Goal: Task Accomplishment & Management: Complete application form

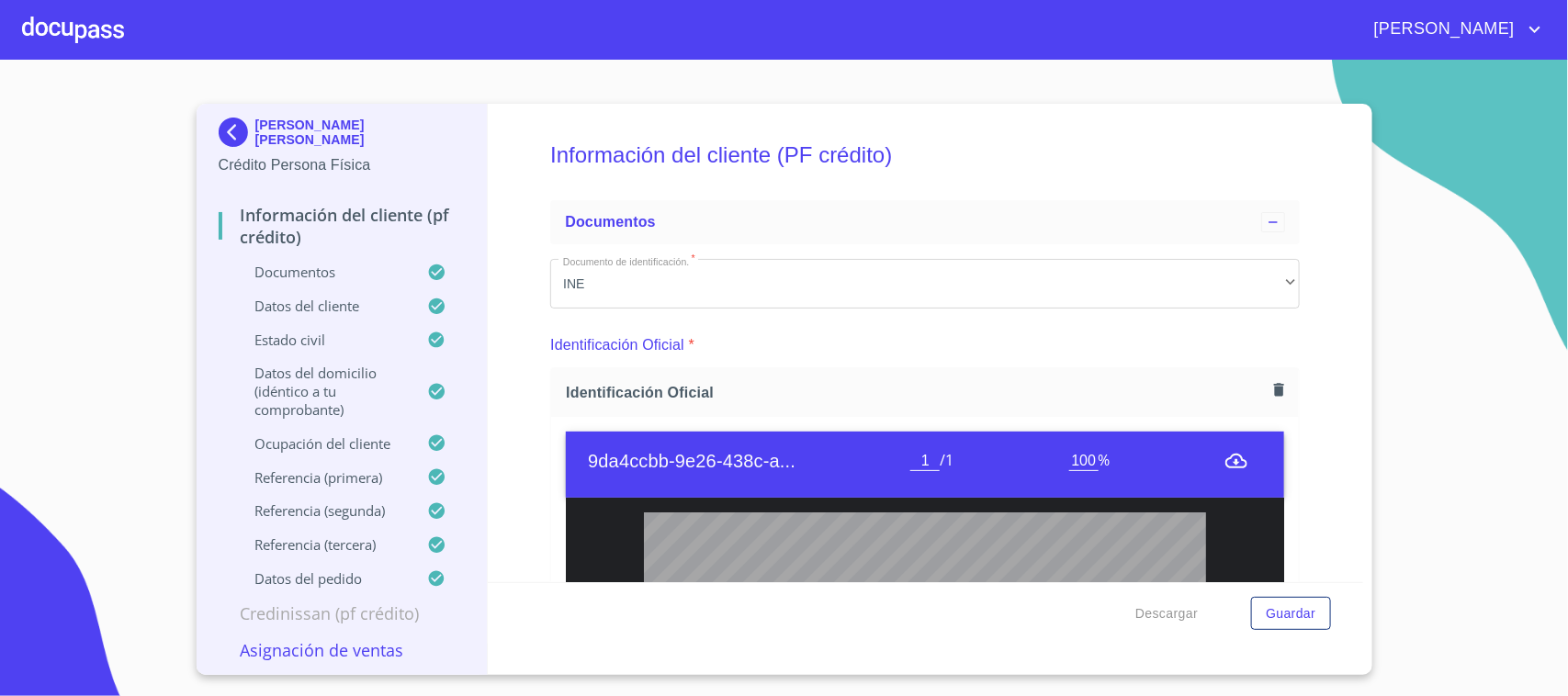
scroll to position [7415, 0]
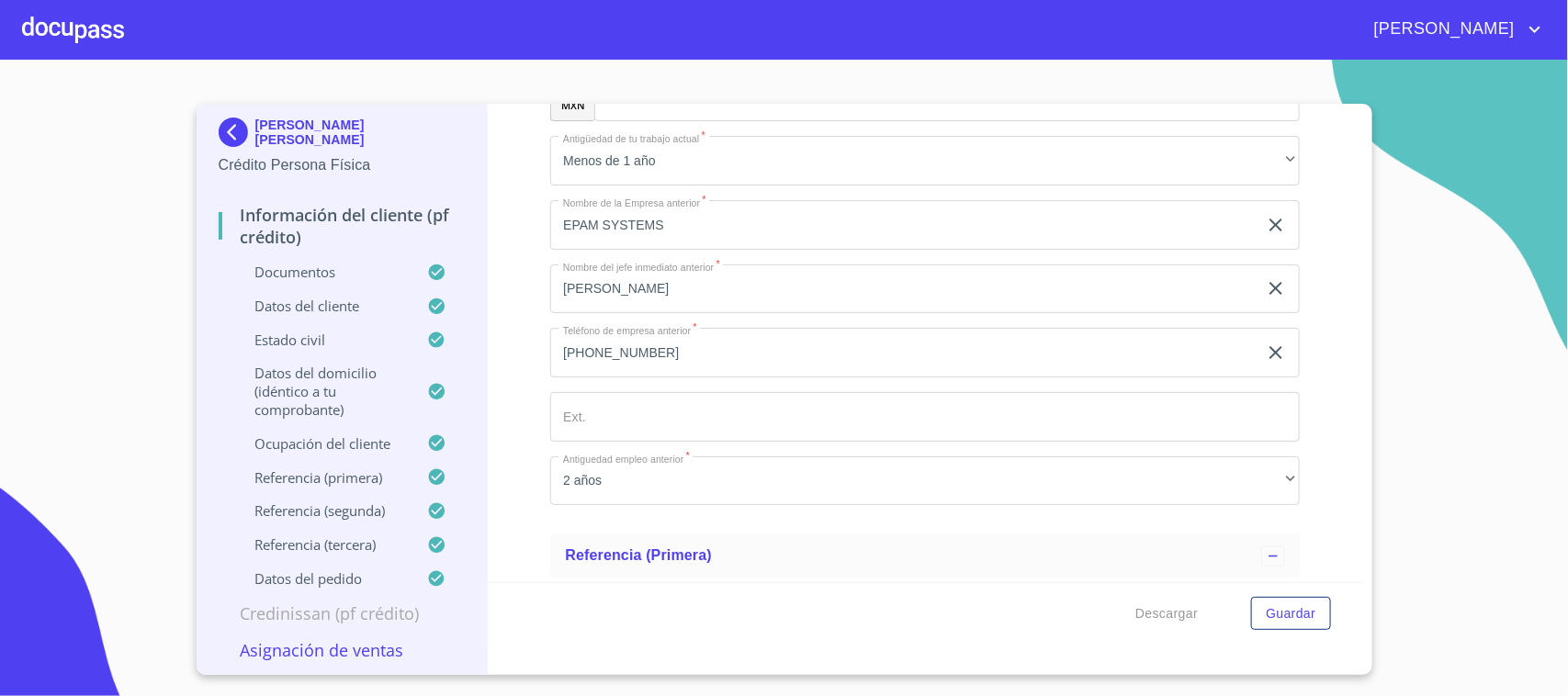
click at [40, 41] on div at bounding box center [73, 29] width 102 height 59
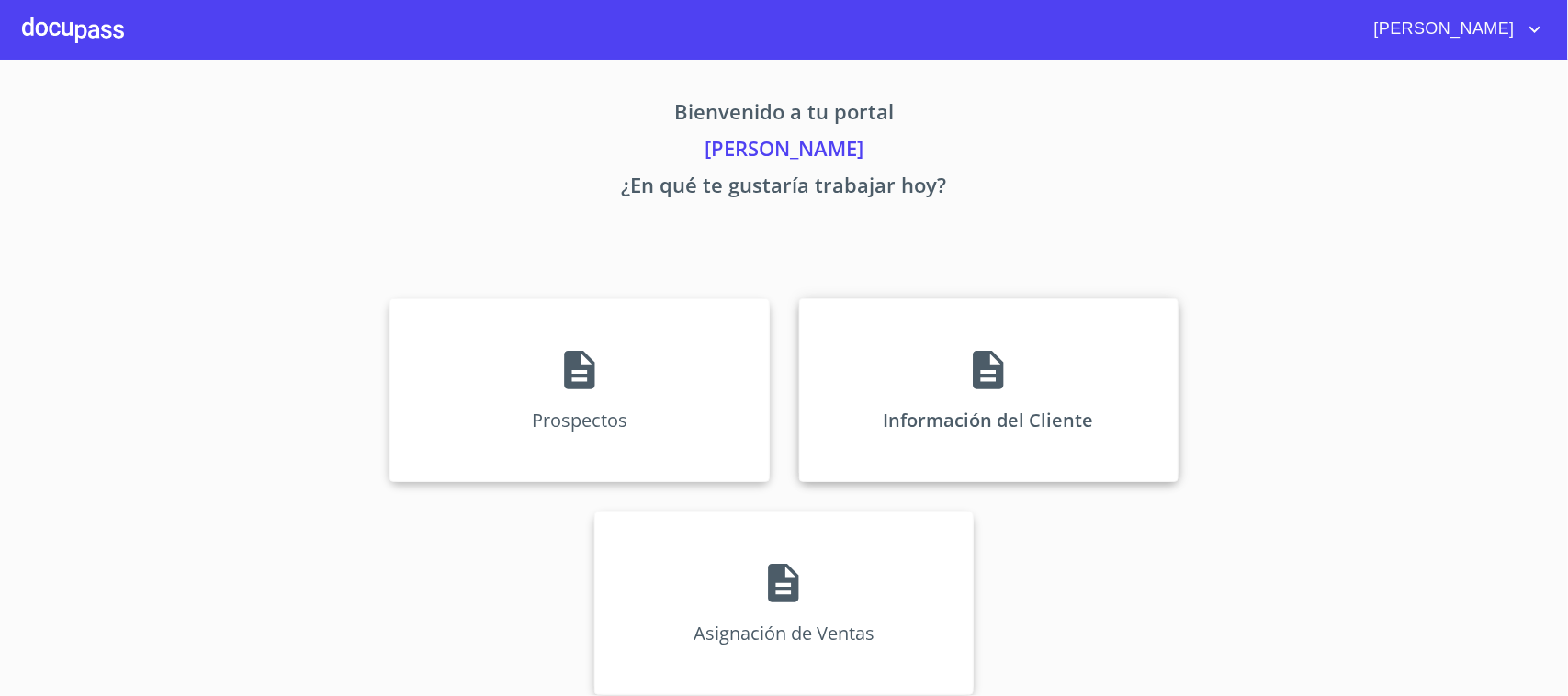
click at [855, 369] on div "Información del Cliente" at bounding box center [988, 390] width 380 height 183
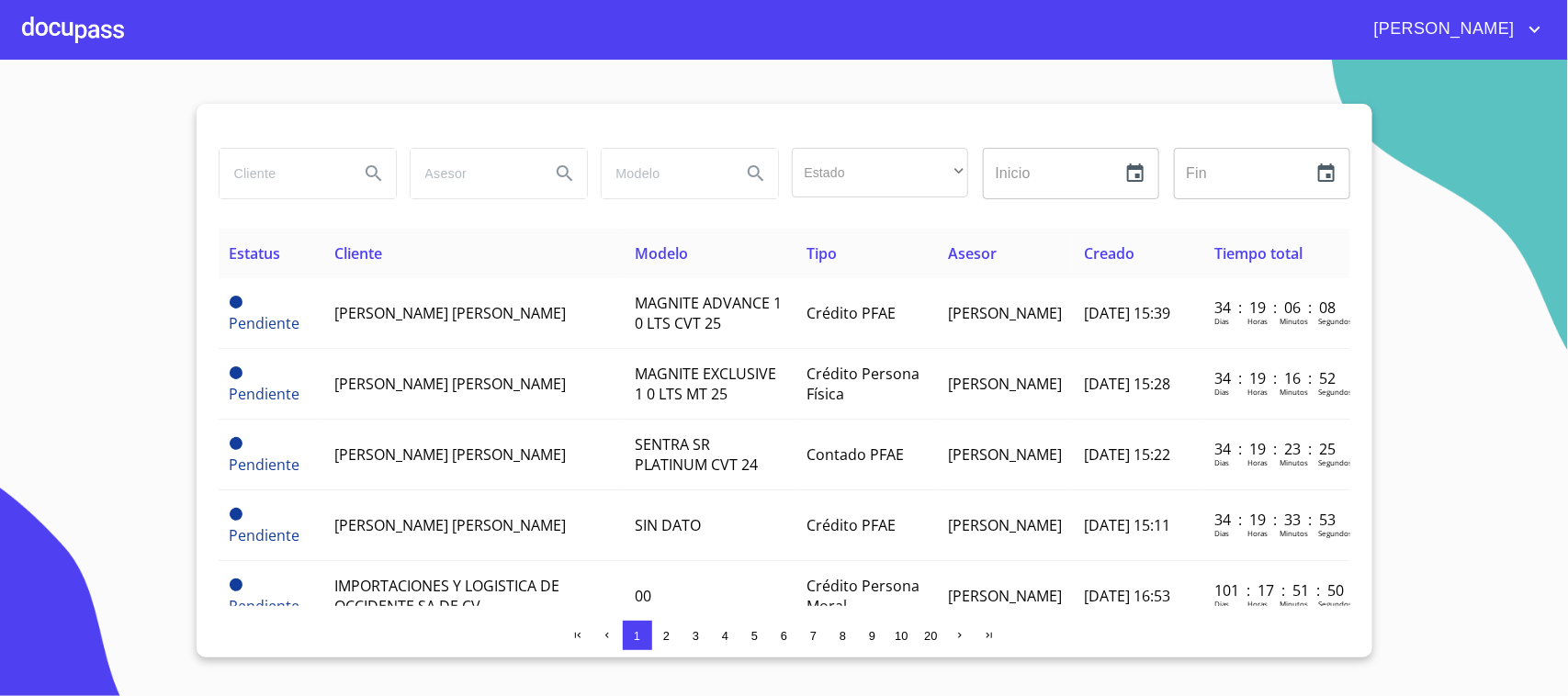
click at [306, 186] on input "search" at bounding box center [281, 173] width 125 height 50
type input "[PERSON_NAME]"
click at [380, 160] on button "Search" at bounding box center [374, 173] width 44 height 44
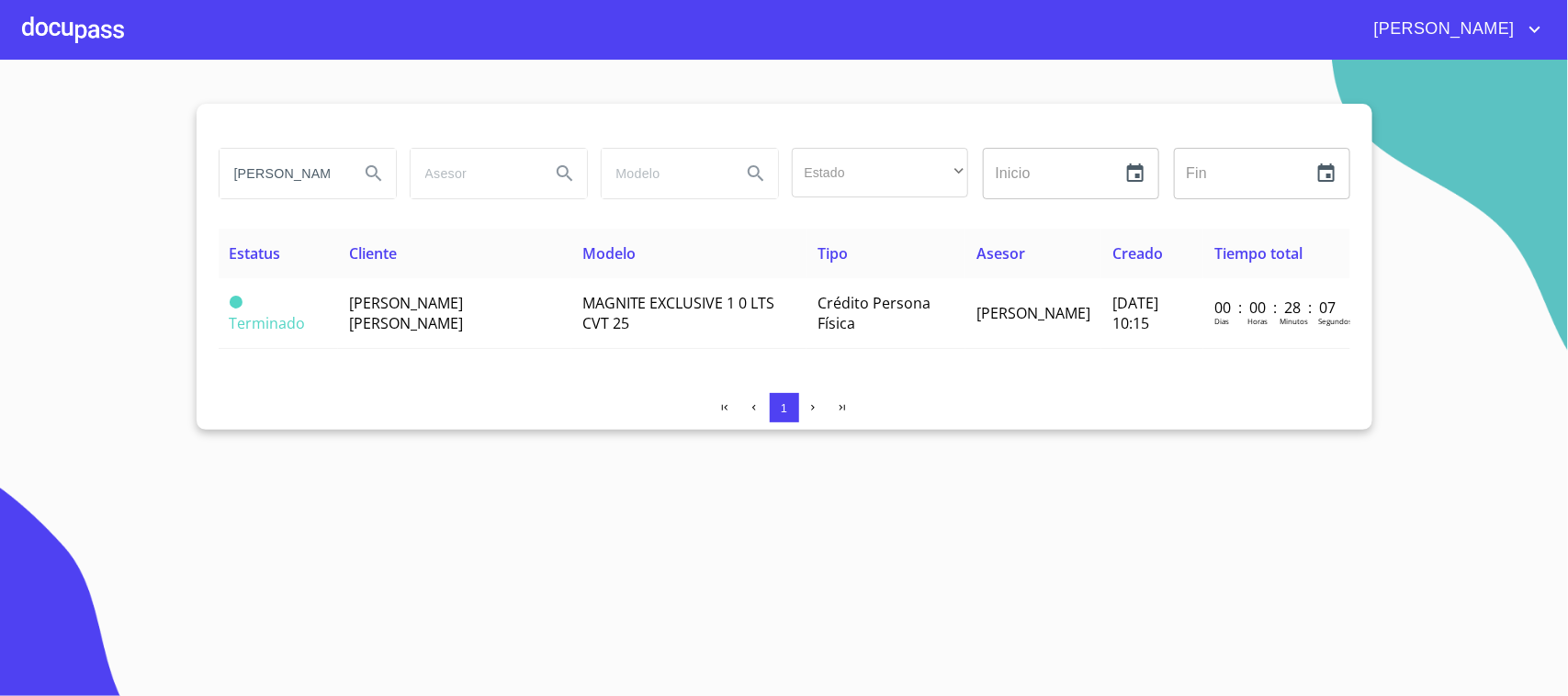
click at [400, 265] on th "Cliente" at bounding box center [453, 254] width 232 height 50
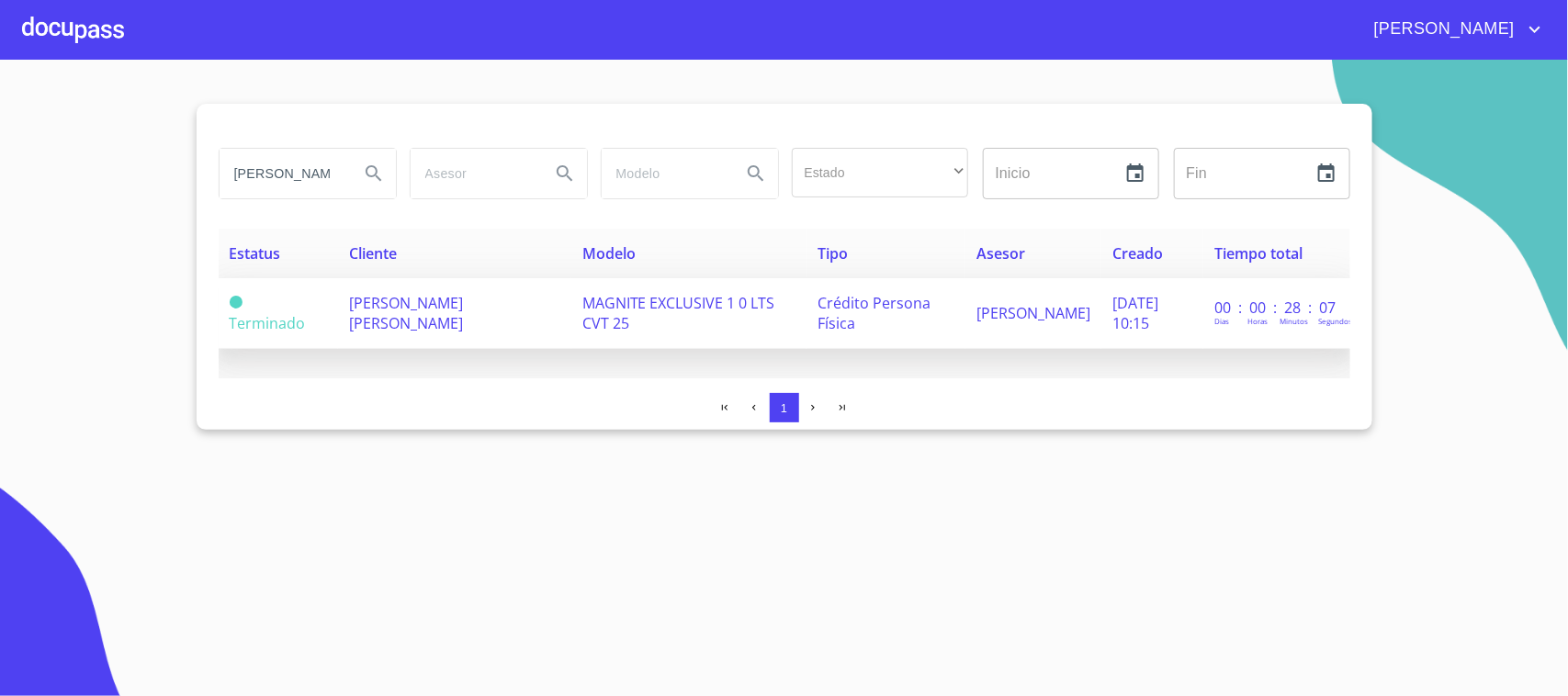
click at [408, 299] on span "[PERSON_NAME] [PERSON_NAME]" at bounding box center [405, 313] width 114 height 41
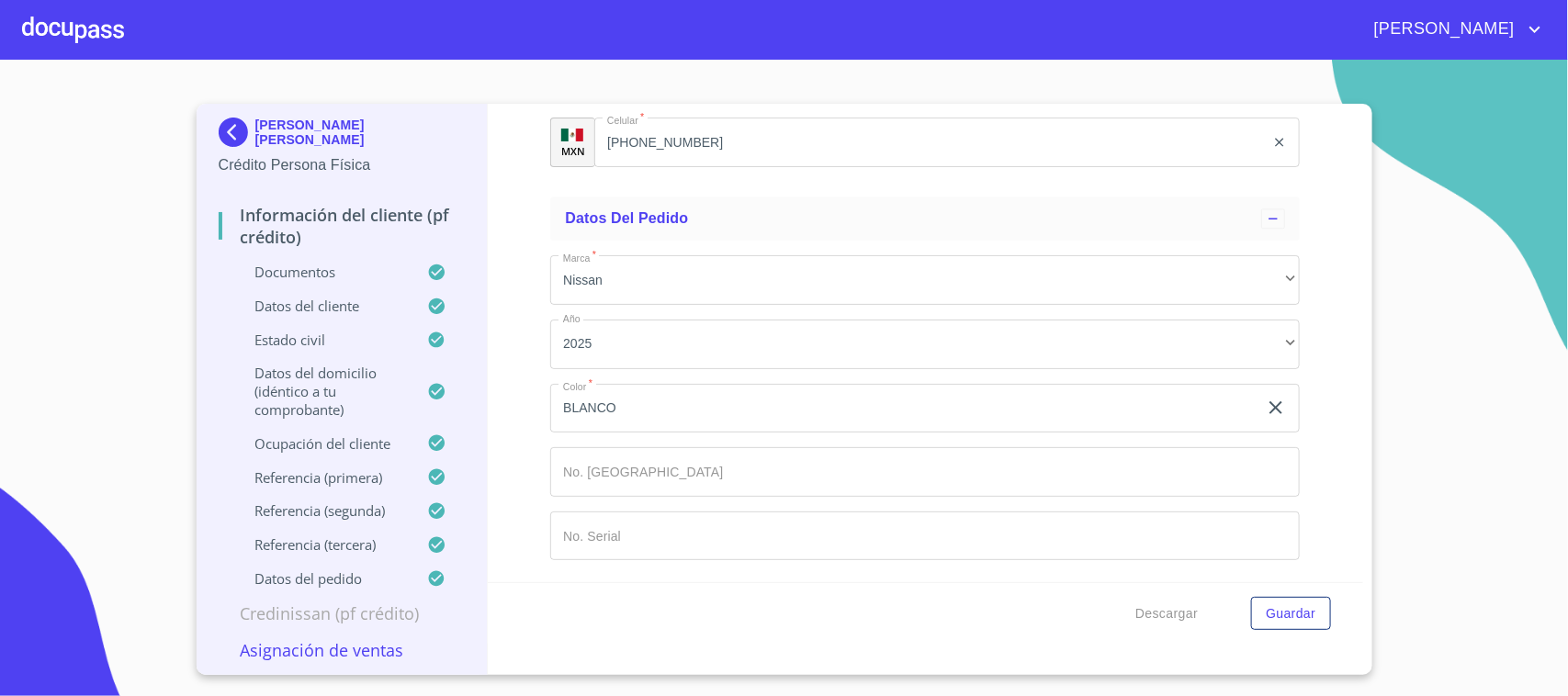
scroll to position [10357, 0]
click at [1170, 618] on span "Descargar" at bounding box center [1167, 613] width 63 height 23
